Goal: Task Accomplishment & Management: Use online tool/utility

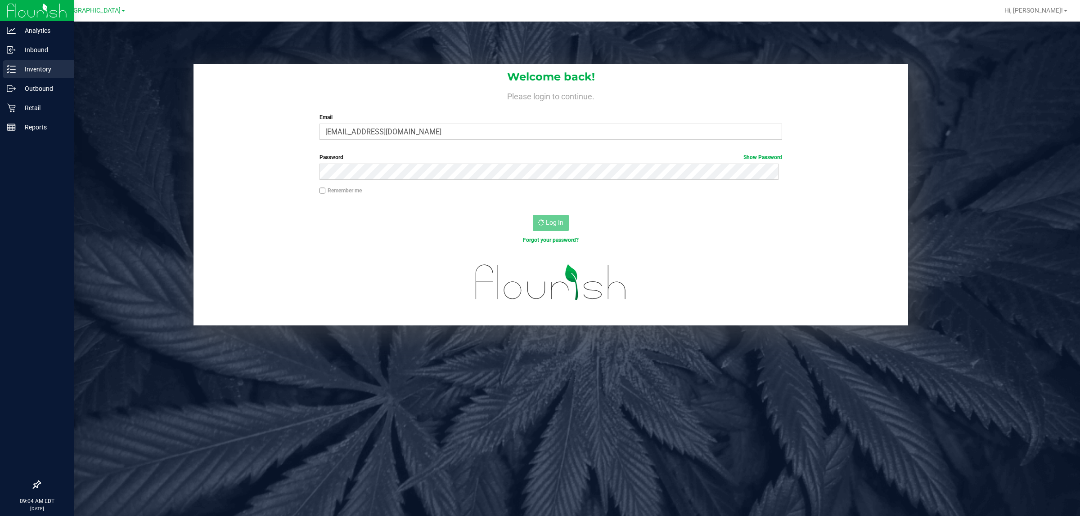
click at [25, 72] on p "Inventory" at bounding box center [43, 69] width 54 height 11
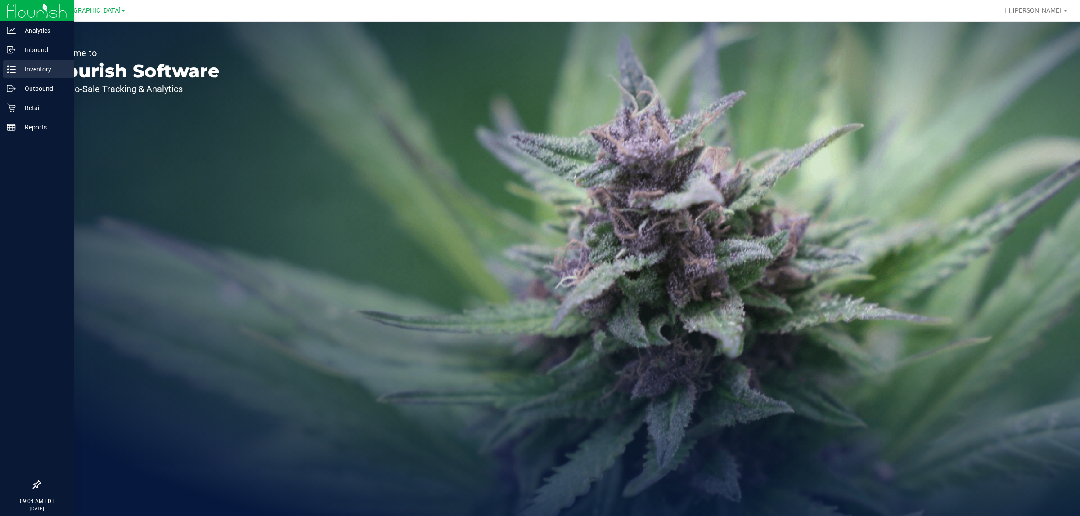
click at [44, 67] on p "Inventory" at bounding box center [43, 69] width 54 height 11
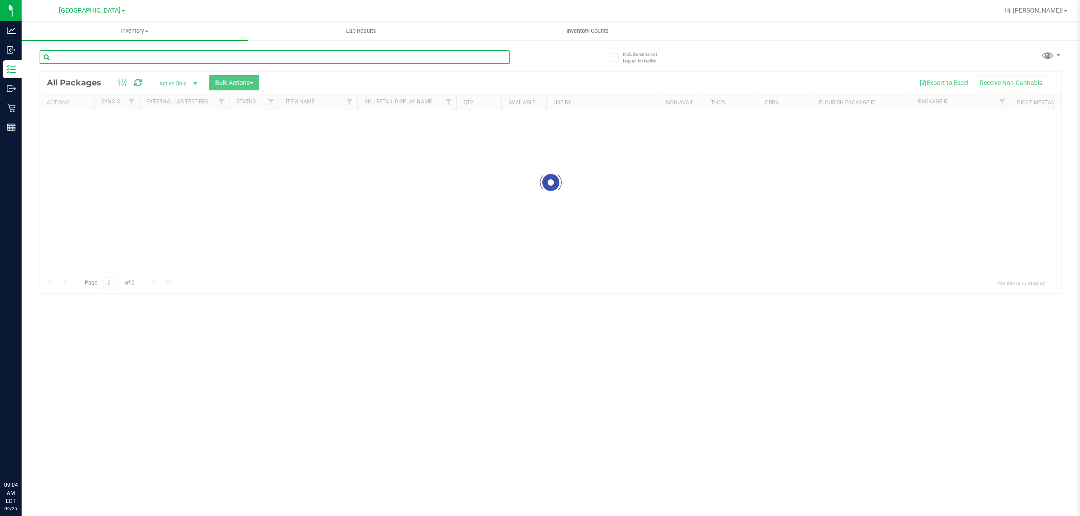
click at [84, 57] on input "text" at bounding box center [275, 56] width 470 height 13
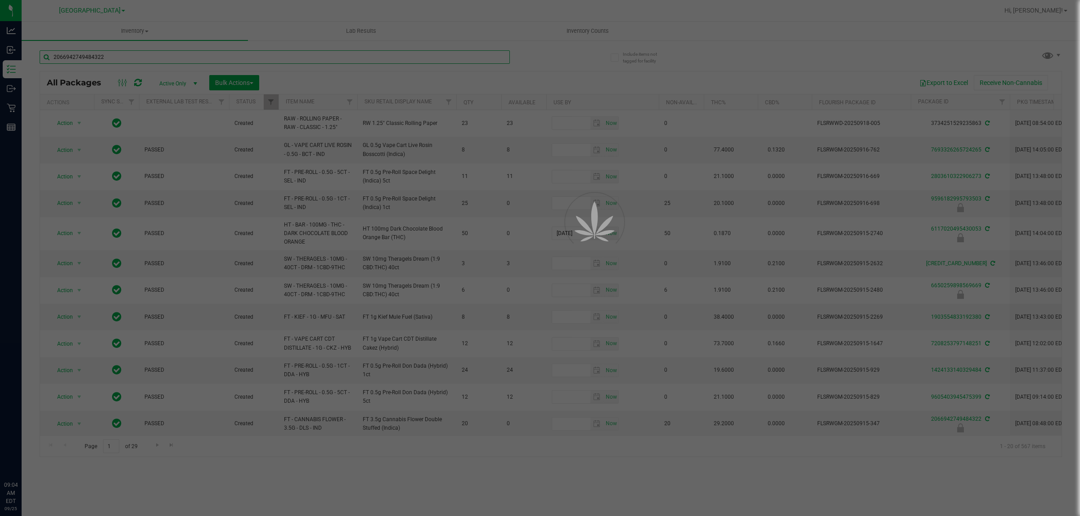
type input "2066942749484322"
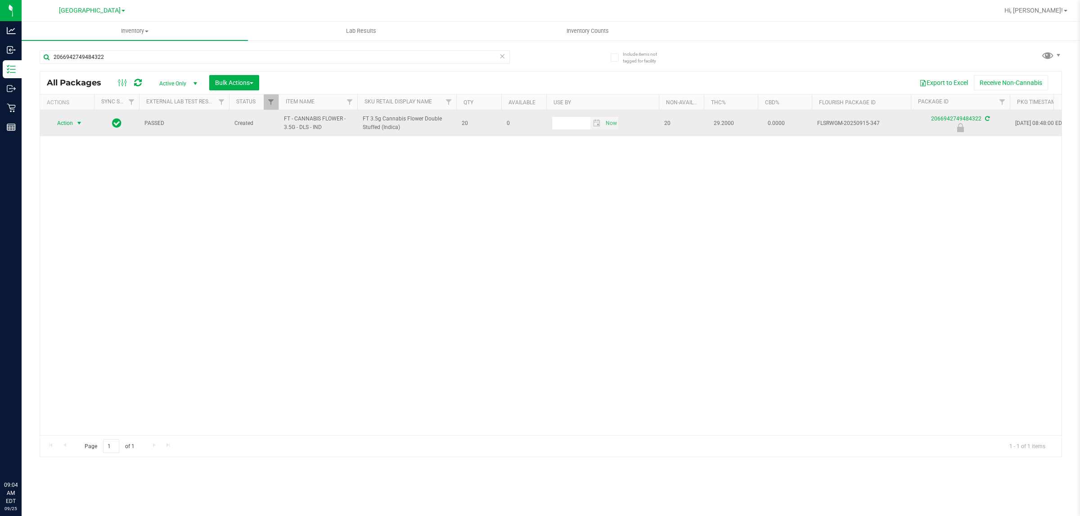
click at [59, 126] on span "Action" at bounding box center [61, 123] width 24 height 13
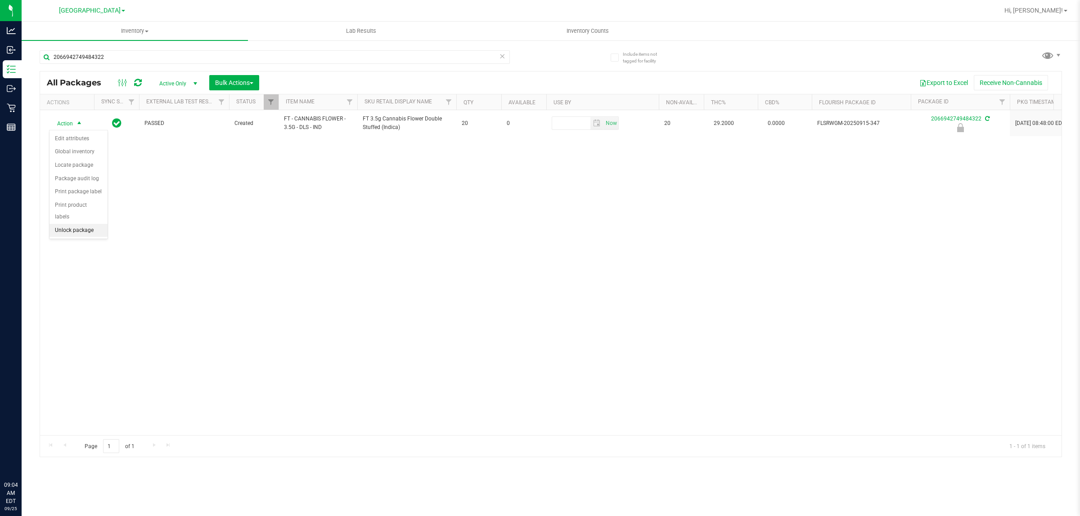
click at [82, 224] on li "Unlock package" at bounding box center [78, 230] width 58 height 13
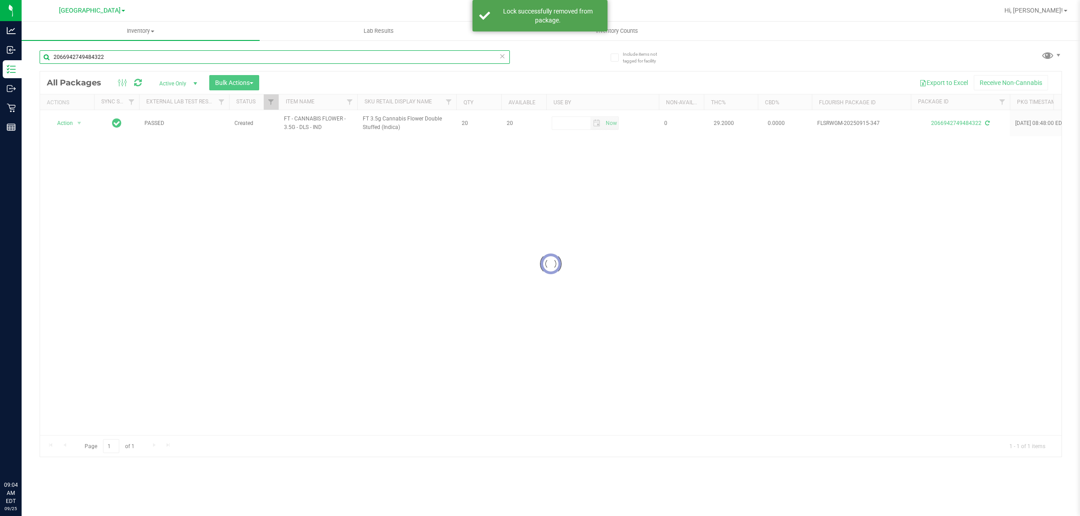
click at [112, 56] on input "2066942749484322" at bounding box center [275, 56] width 470 height 13
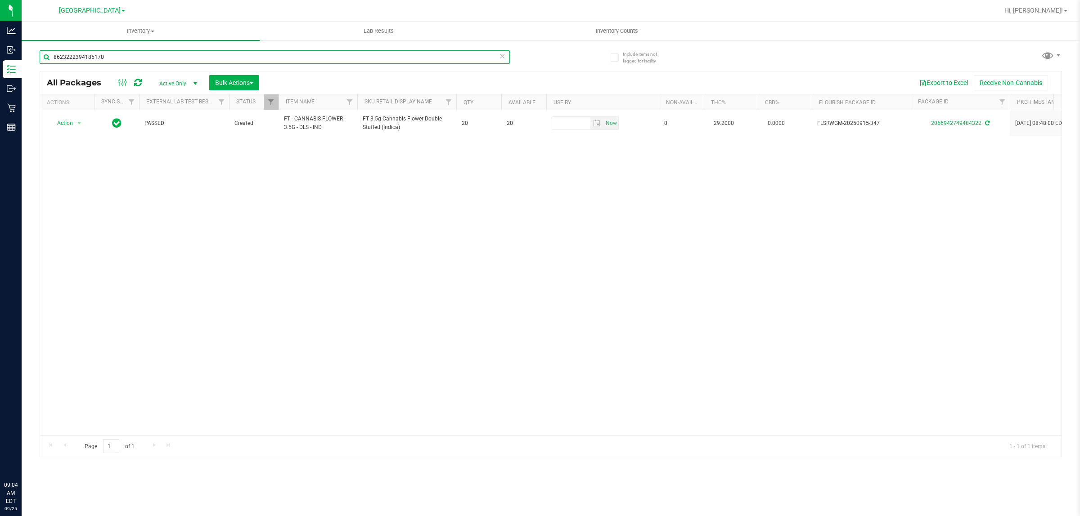
type input "8623222394185170"
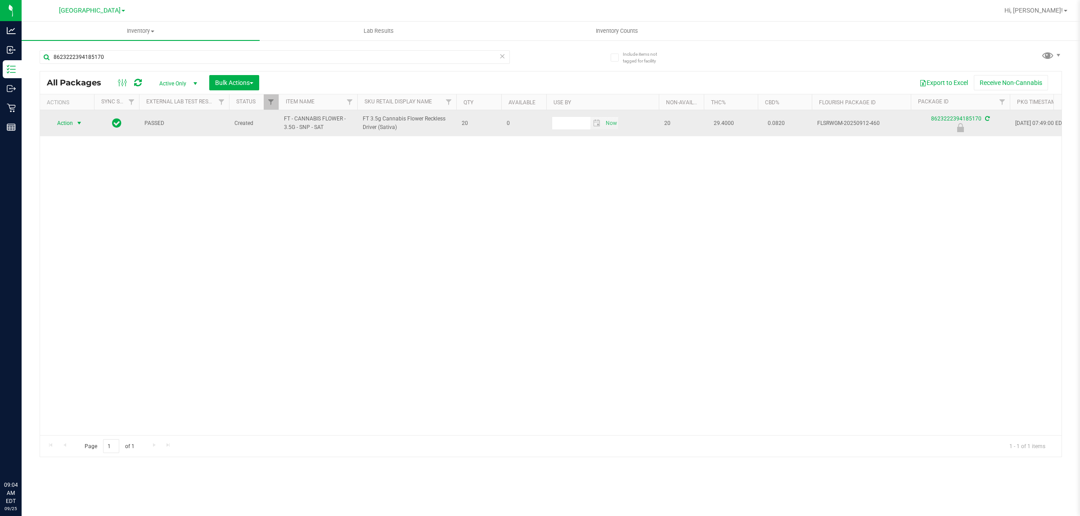
click at [72, 121] on span "Action" at bounding box center [61, 123] width 24 height 13
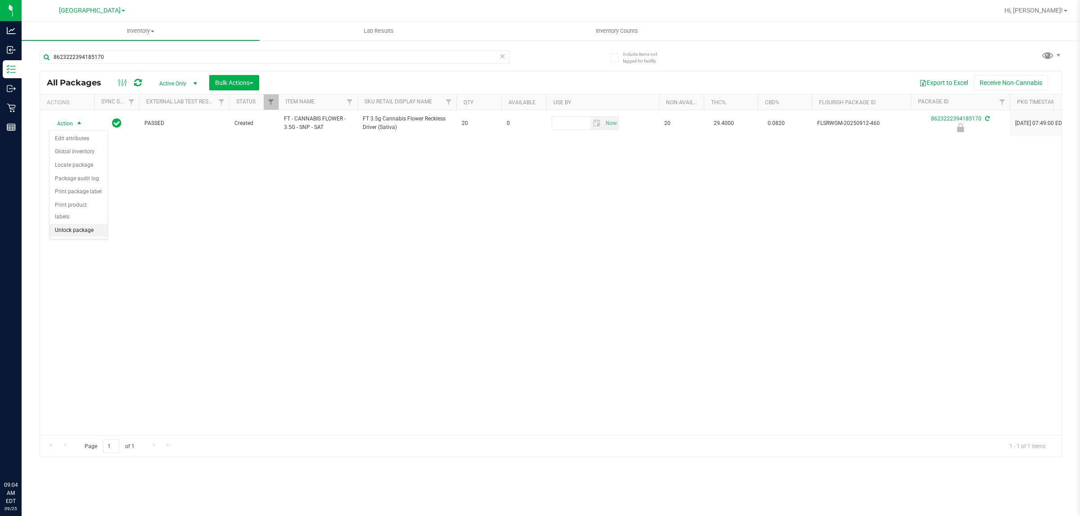
click at [85, 224] on li "Unlock package" at bounding box center [78, 230] width 58 height 13
